Goal: Task Accomplishment & Management: Manage account settings

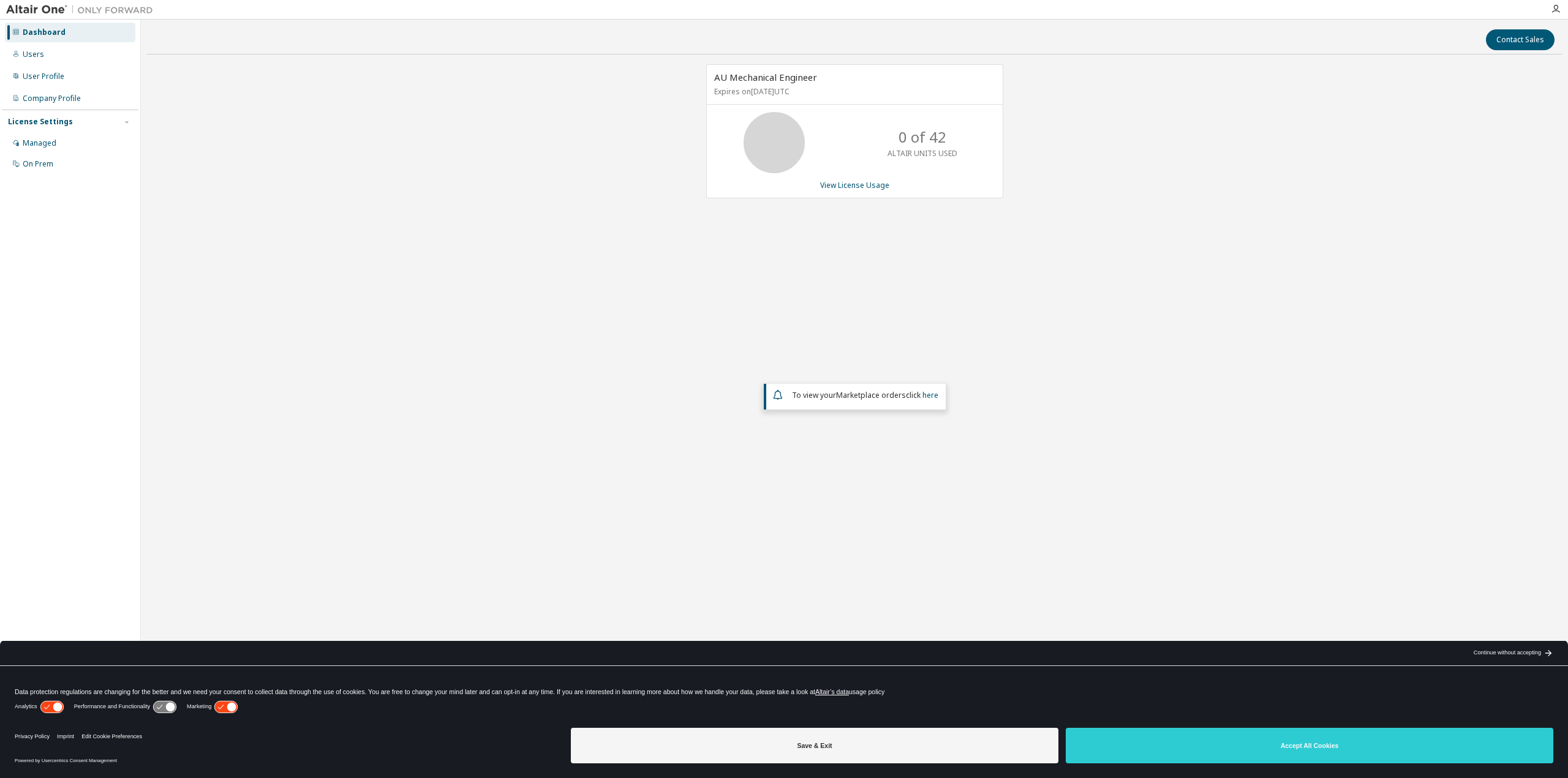
click at [298, 284] on div "AU Mechanical Engineer Expires on May 1, 2026 UTC 0 of 42 ALTAIR UNITS USED Vie…" at bounding box center [855, 317] width 1415 height 505
click at [68, 50] on div "Users" at bounding box center [70, 54] width 131 height 20
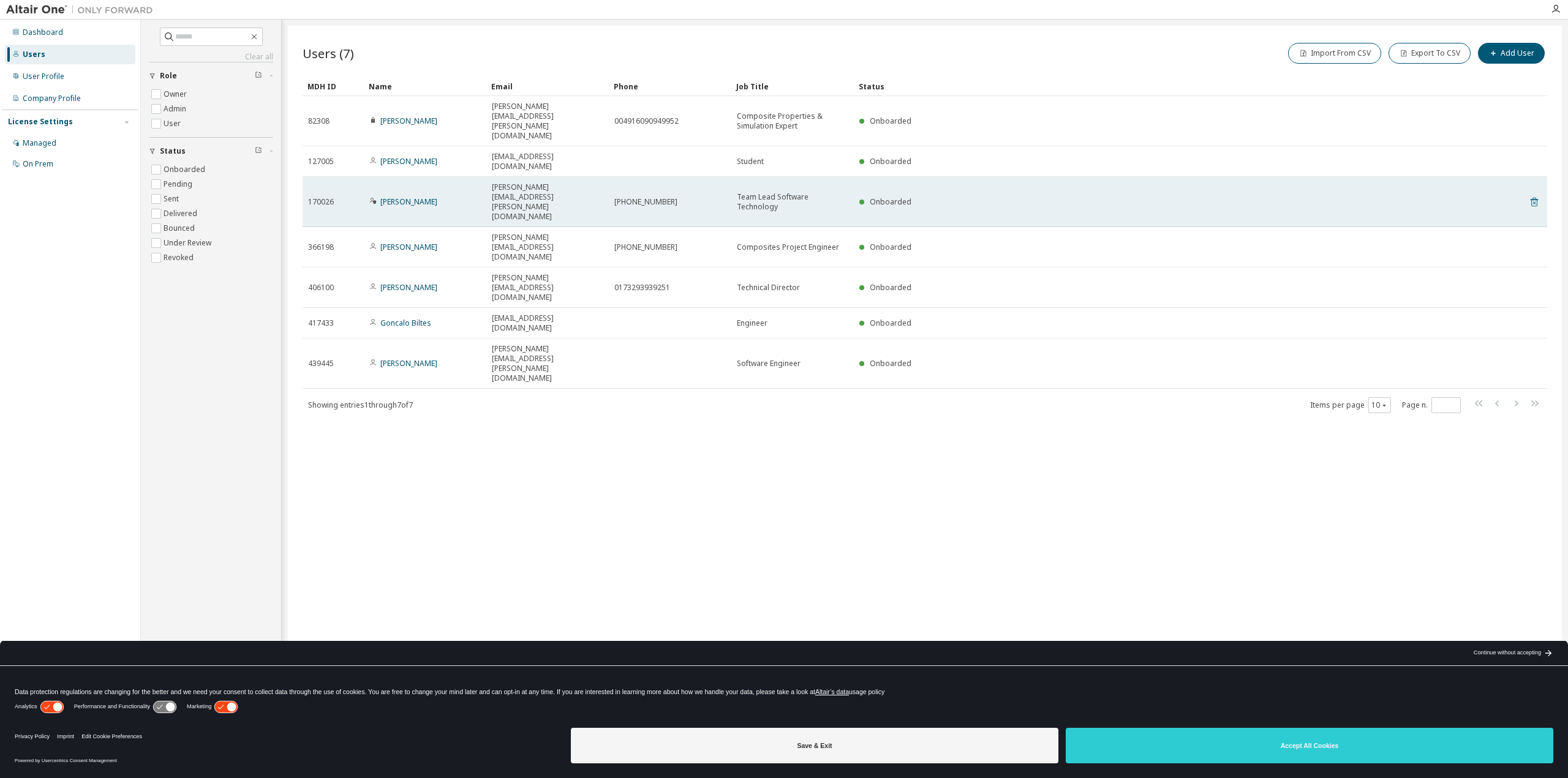
click at [1533, 201] on icon at bounding box center [1534, 203] width 3 height 3
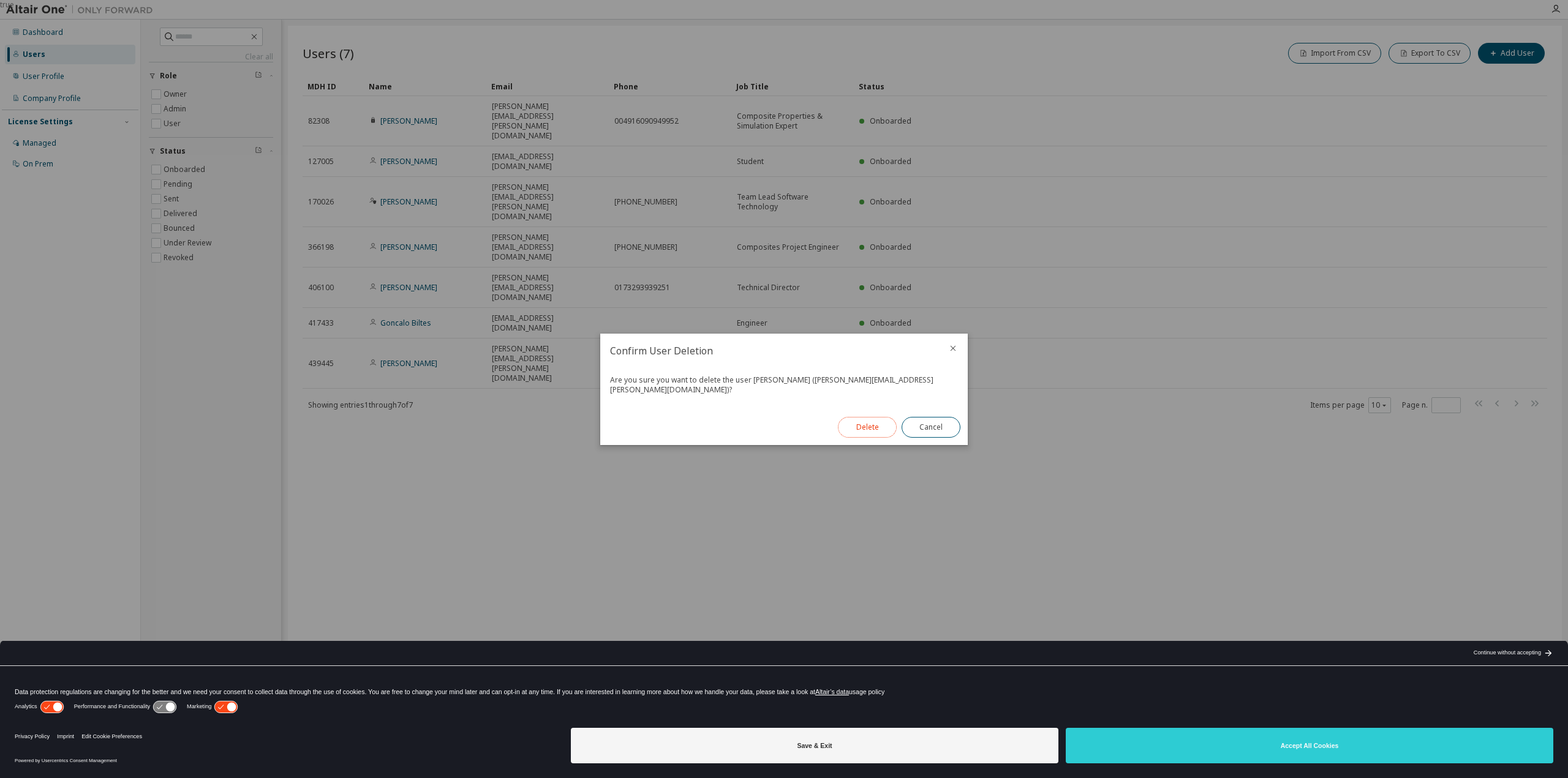
click at [874, 424] on button "Delete" at bounding box center [867, 428] width 59 height 20
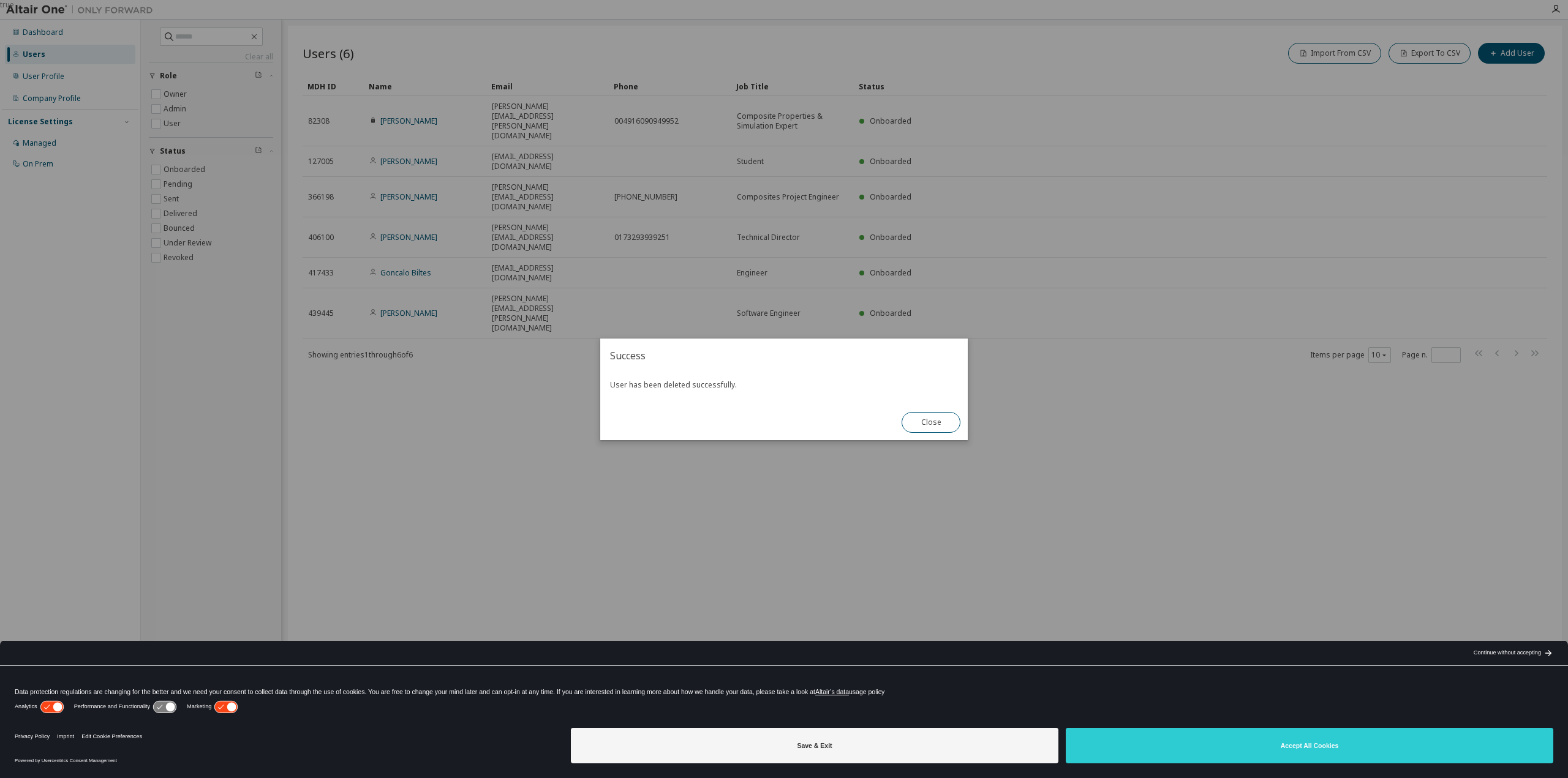
click at [436, 377] on div "true" at bounding box center [784, 389] width 1568 height 778
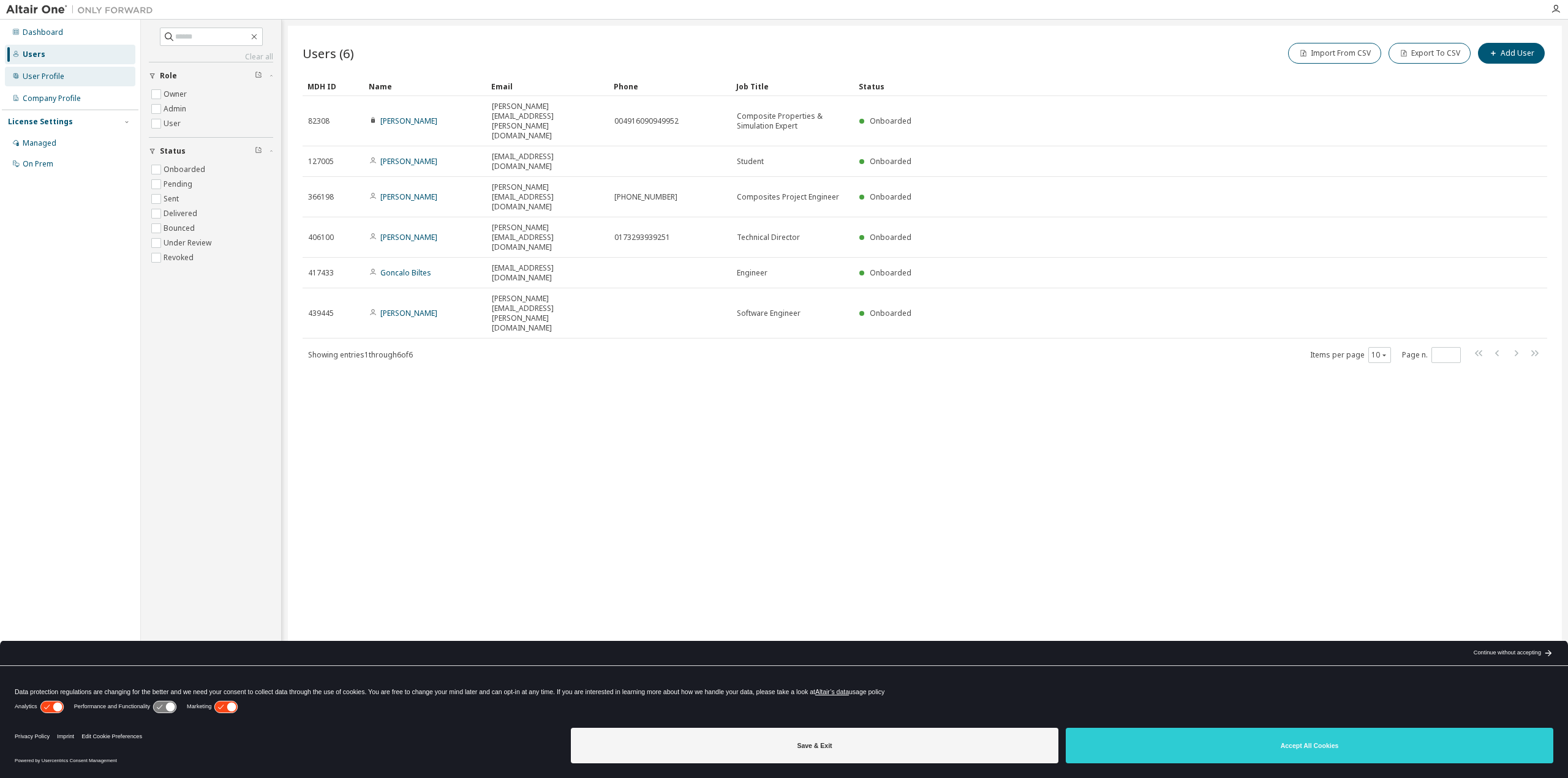
click at [58, 82] on div "User Profile" at bounding box center [70, 76] width 131 height 20
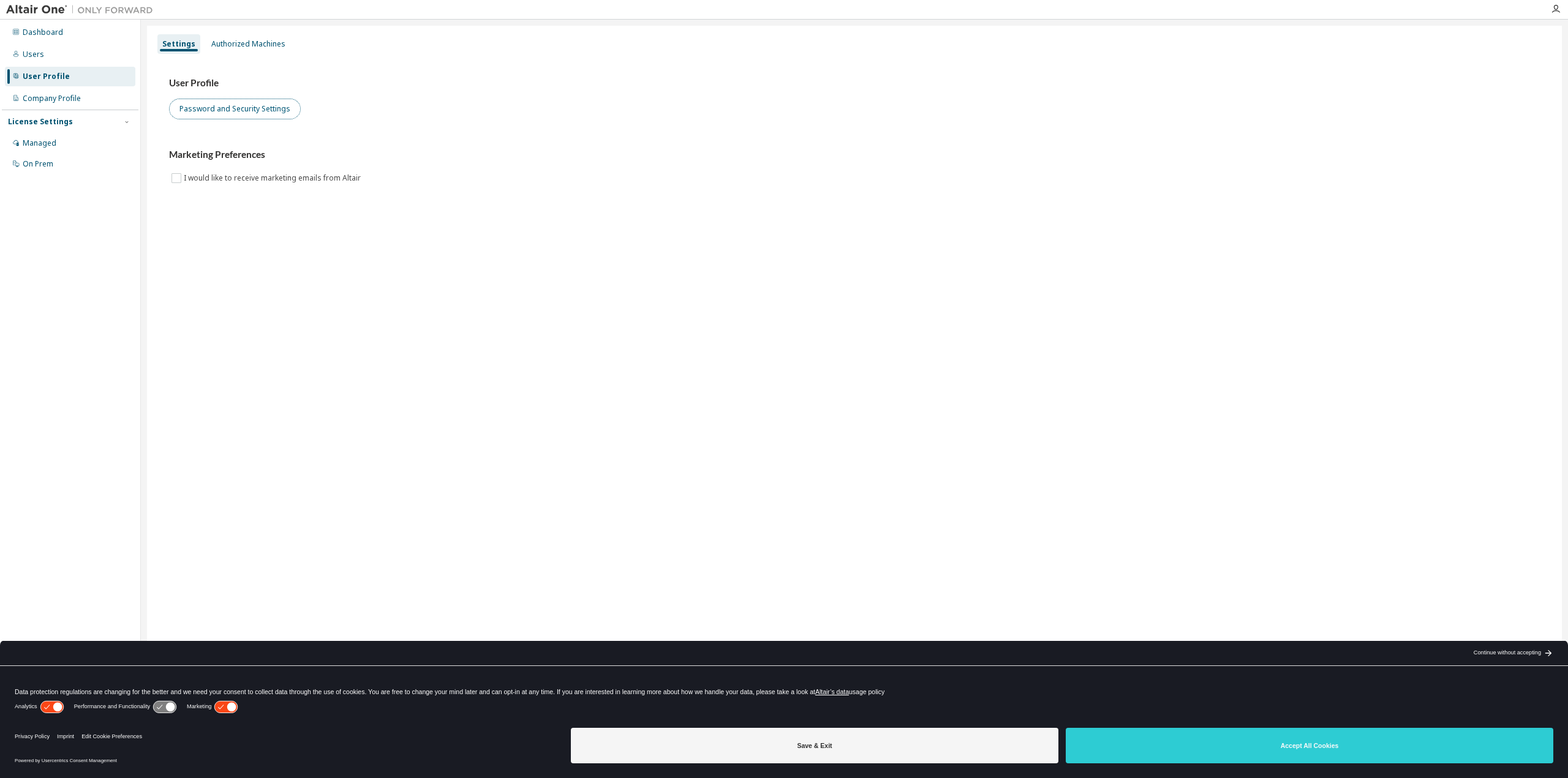
click at [276, 112] on button "Password and Security Settings" at bounding box center [234, 108] width 131 height 20
